Goal: Information Seeking & Learning: Learn about a topic

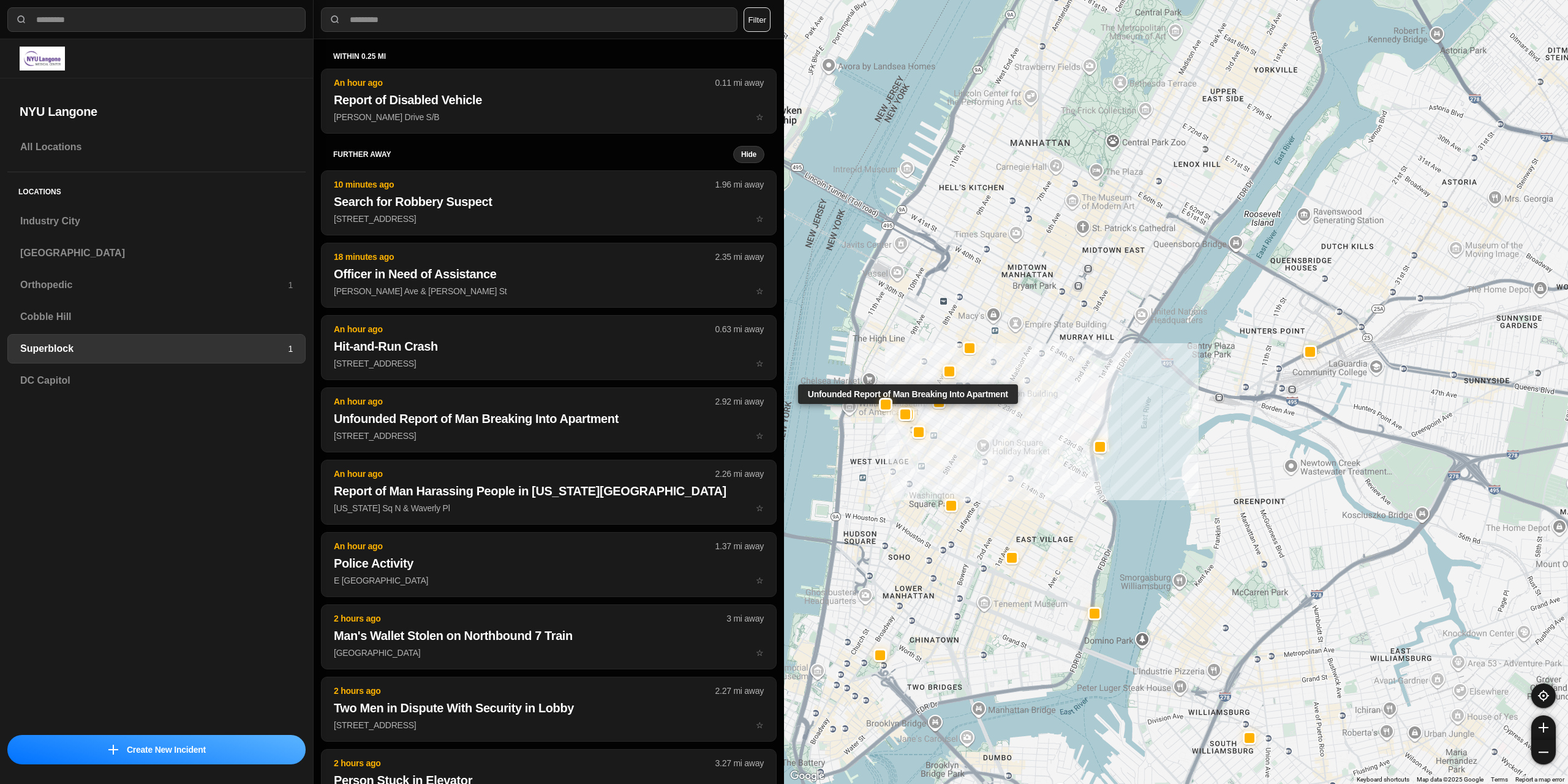
select select "*"
click at [89, 255] on h3 "[GEOGRAPHIC_DATA]" at bounding box center [156, 252] width 272 height 15
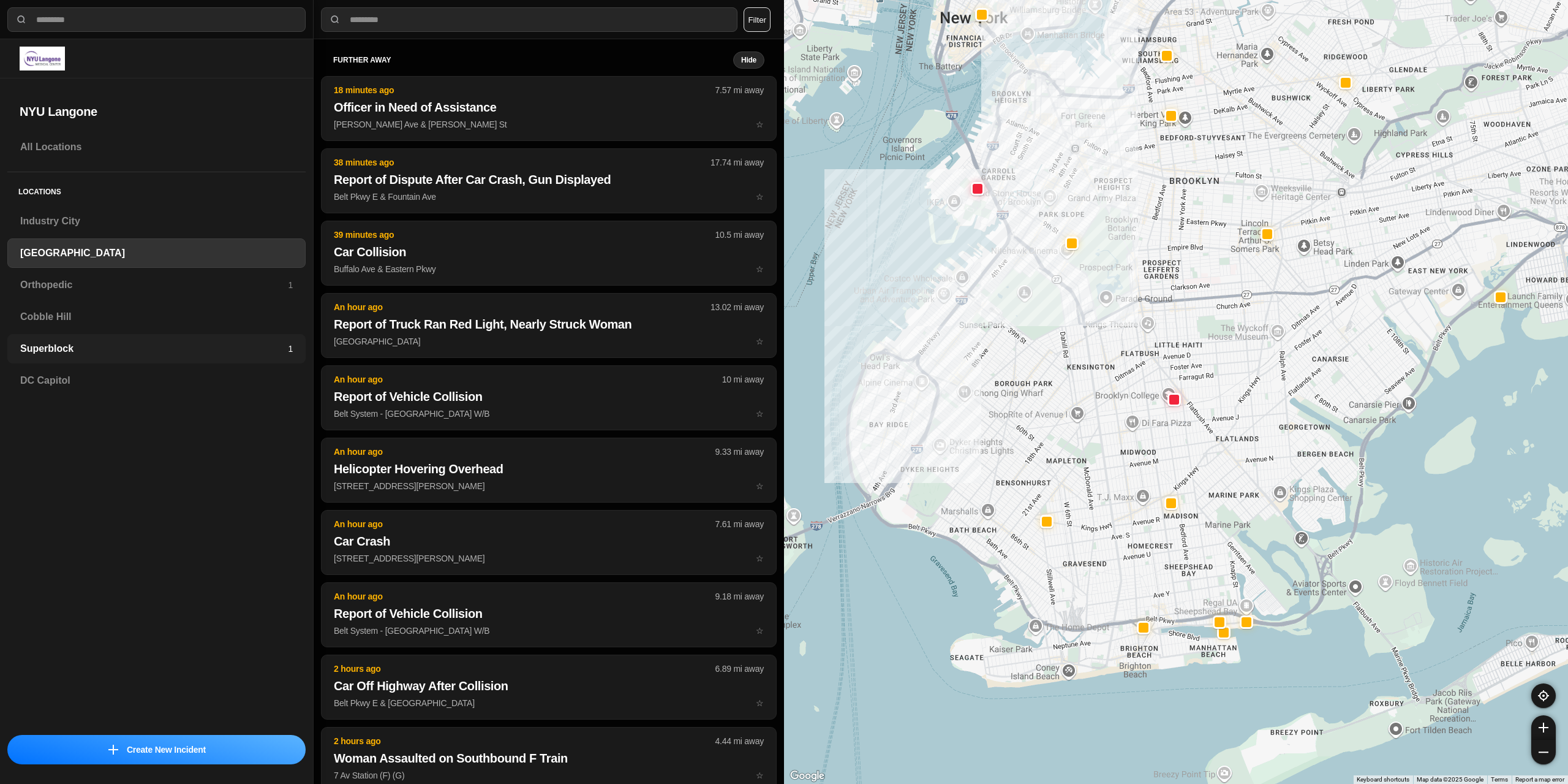
click at [76, 351] on h3 "Superblock" at bounding box center [154, 348] width 267 height 15
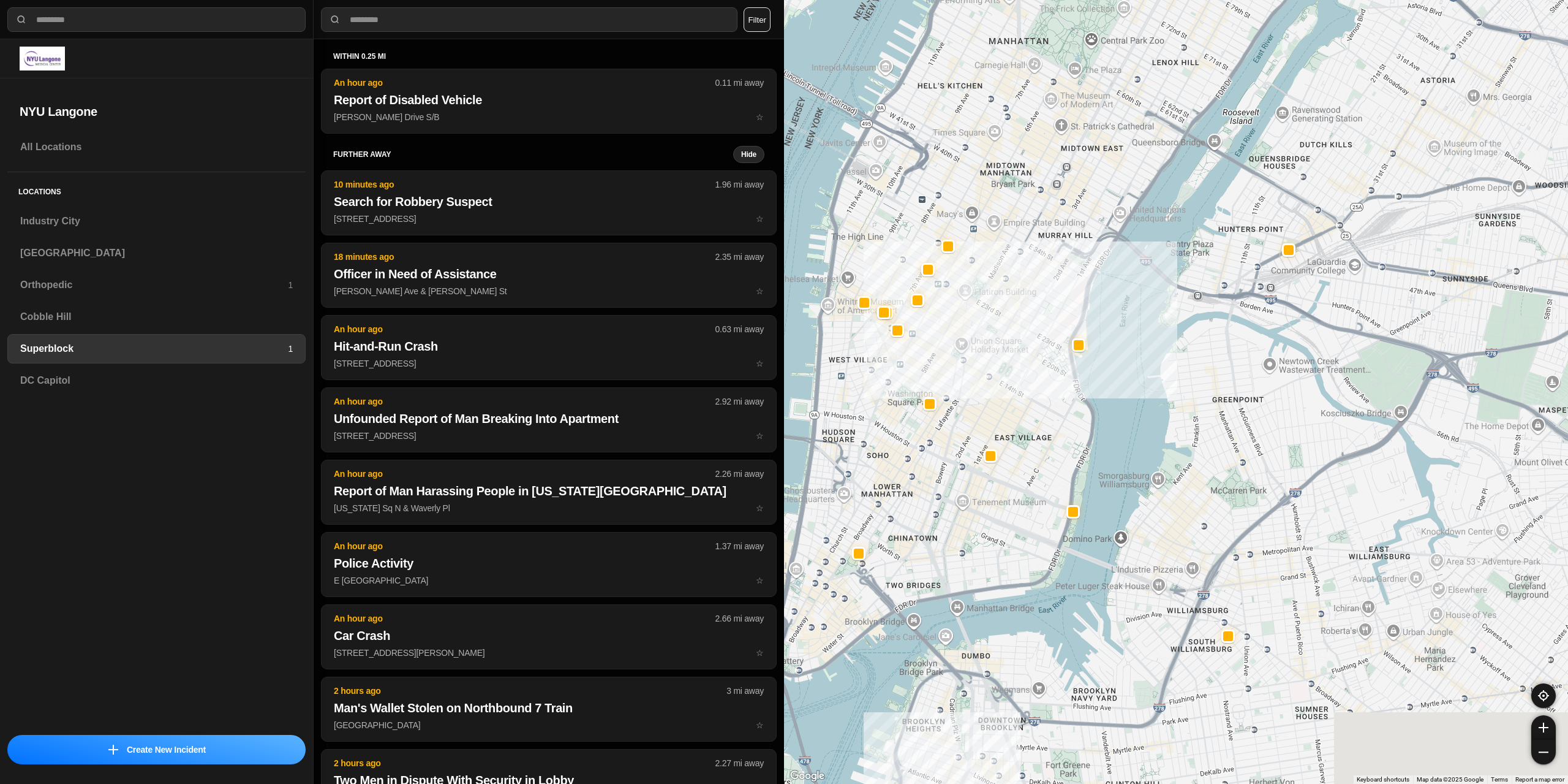
drag, startPoint x: 1050, startPoint y: 345, endPoint x: 993, endPoint y: 196, distance: 159.5
click at [991, 195] on div at bounding box center [1177, 392] width 784 height 784
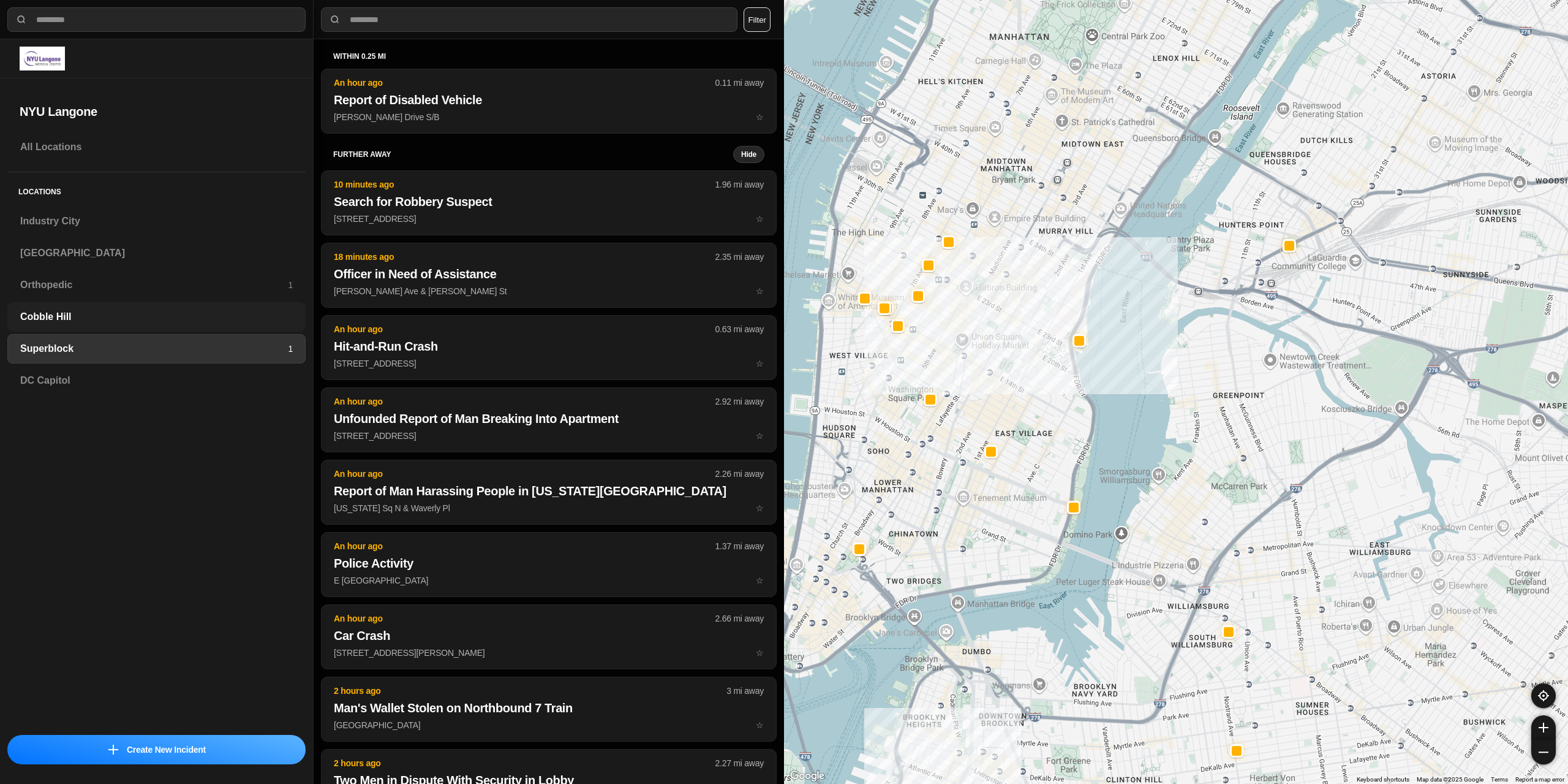
click at [51, 320] on h3 "Cobble Hill" at bounding box center [156, 316] width 272 height 15
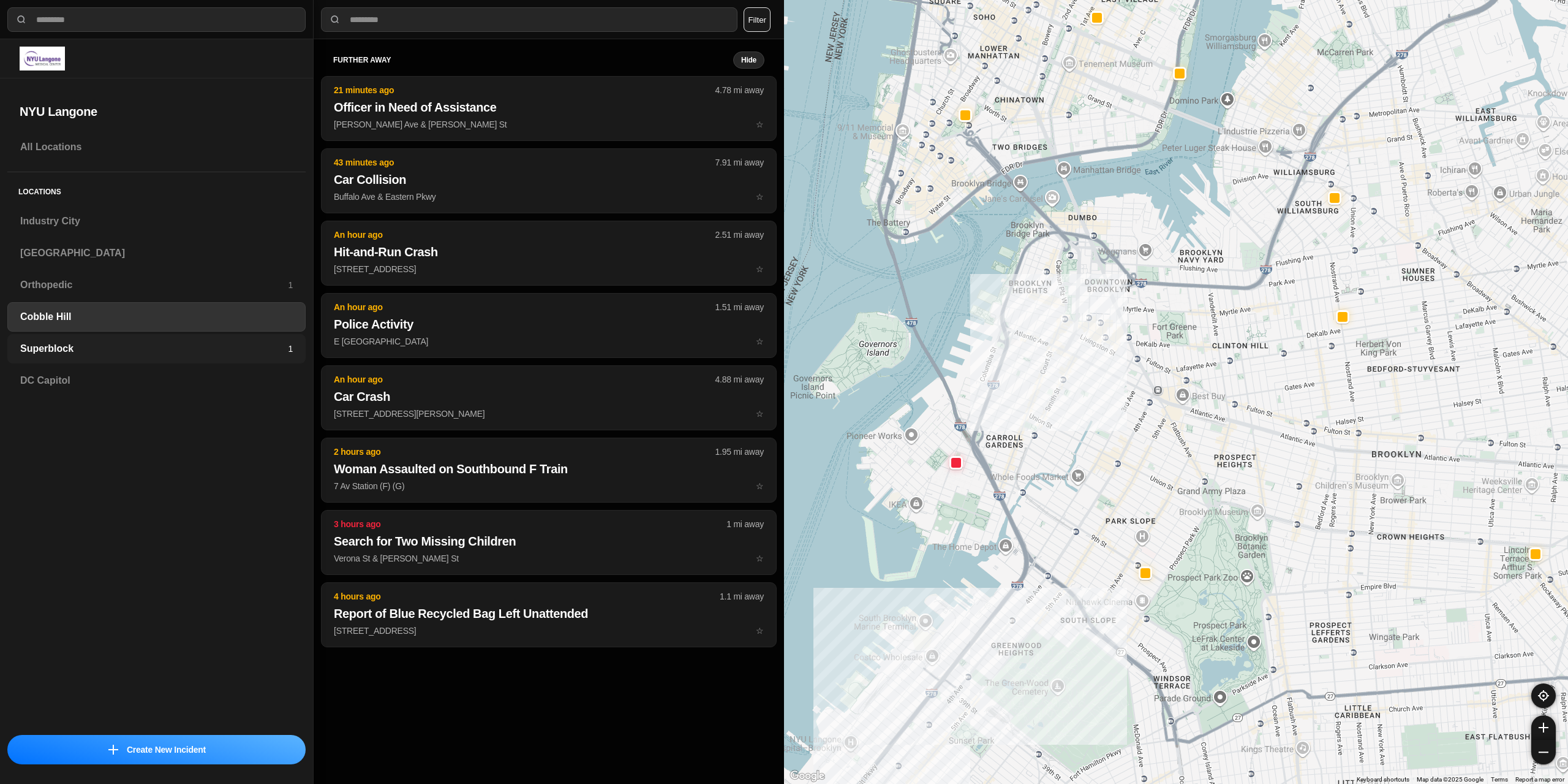
click at [96, 357] on div "Superblock 1" at bounding box center [157, 349] width 299 height 29
